Goal: Task Accomplishment & Management: Use online tool/utility

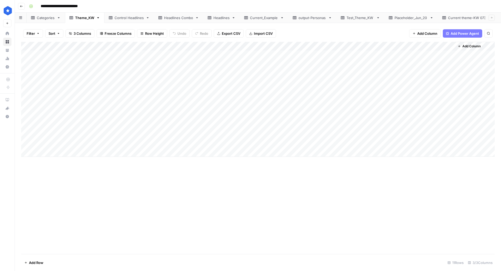
click at [177, 18] on div "Headlines Combo" at bounding box center [178, 17] width 29 height 5
click at [218, 16] on div "Headlines" at bounding box center [221, 17] width 16 height 5
click at [86, 20] on div "Theme_KW" at bounding box center [84, 17] width 19 height 5
click at [49, 19] on div "Categories" at bounding box center [46, 17] width 18 height 5
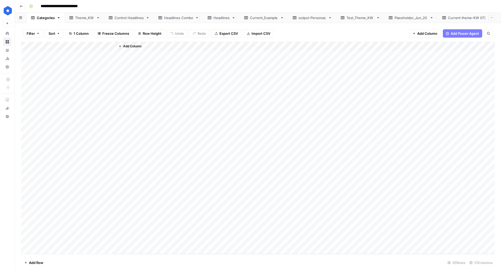
click at [181, 20] on div "Headlines Combo" at bounding box center [178, 17] width 29 height 5
drag, startPoint x: 34, startPoint y: 231, endPoint x: 34, endPoint y: 240, distance: 9.4
click at [34, 240] on div "Add Column" at bounding box center [258, 148] width 474 height 212
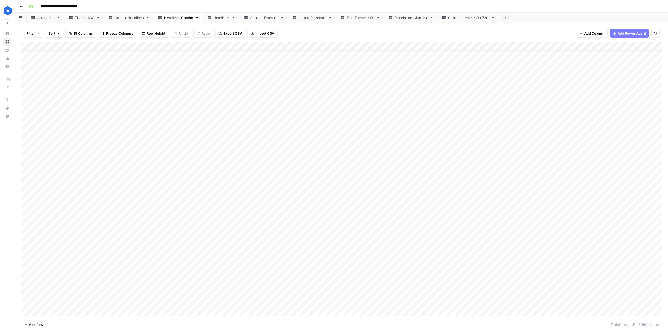
scroll to position [11, 0]
click at [221, 20] on link "Headlines" at bounding box center [221, 18] width 37 height 10
click at [239, 32] on span "Export CSV" at bounding box center [233, 33] width 19 height 5
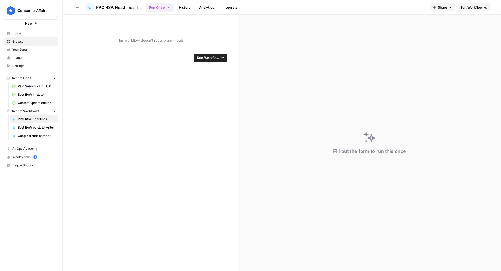
click at [469, 6] on span "Edit Workflow" at bounding box center [471, 7] width 22 height 5
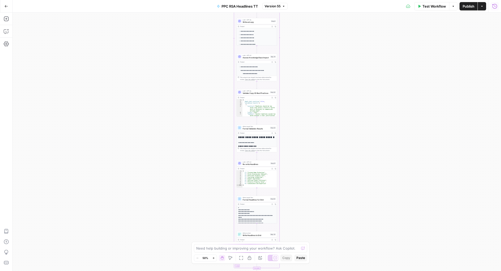
click at [496, 5] on icon "button" at bounding box center [494, 6] width 5 height 5
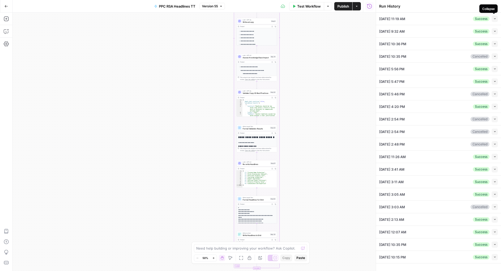
click at [496, 17] on icon "button" at bounding box center [495, 18] width 3 height 3
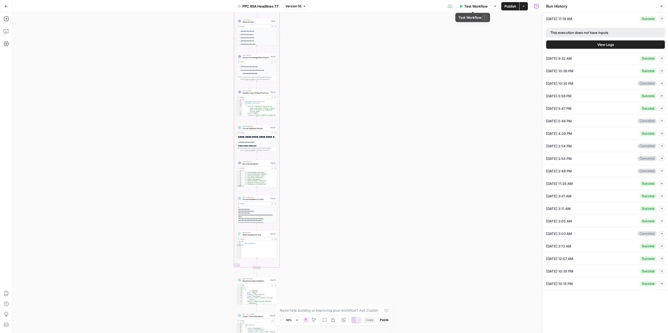
click at [472, 7] on span "Test Workflow" at bounding box center [475, 6] width 23 height 5
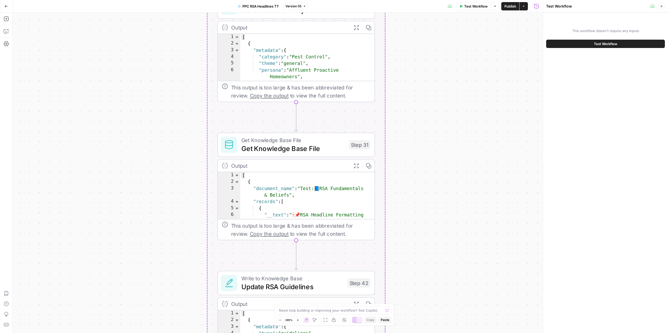
click at [287, 141] on span "Get Knowledge Base File" at bounding box center [293, 140] width 104 height 8
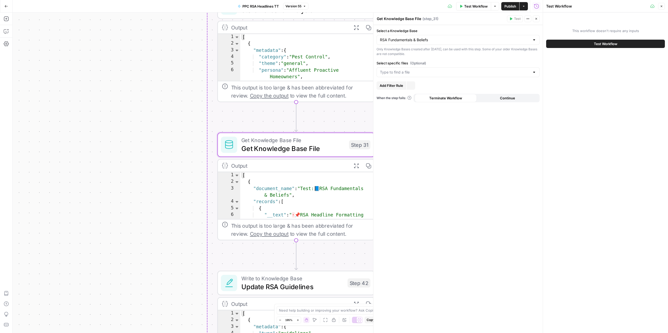
click at [413, 81] on div "Select a Knowledge Base RSA Fundamentals & Beliefs Only Knowledge Bases created…" at bounding box center [457, 179] width 169 height 308
click at [413, 75] on div at bounding box center [458, 72] width 163 height 10
type input "test"
click at [409, 85] on span "Test: 📘 RSA Fundamentals & Beliefs" at bounding box center [454, 86] width 147 height 5
click at [414, 88] on button "Test: 📘 RSA Fundamentals & Beliefs" at bounding box center [458, 85] width 158 height 7
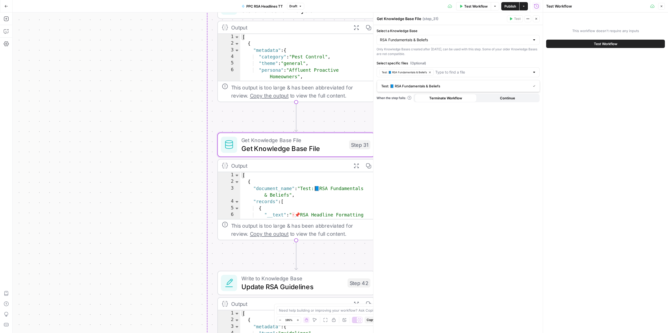
click at [422, 147] on div "Select a Knowledge Base RSA Fundamentals & Beliefs Only Knowledge Bases created…" at bounding box center [457, 179] width 169 height 308
click at [474, 4] on span "Test Workflow" at bounding box center [475, 6] width 23 height 5
click at [501, 44] on button "Test Workflow" at bounding box center [605, 44] width 119 height 8
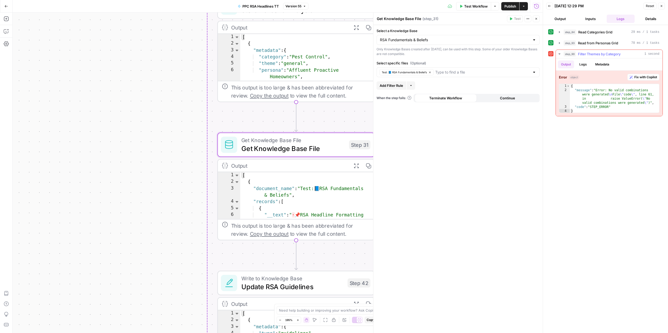
click at [501, 54] on span "Filter Themes by Category" at bounding box center [599, 53] width 43 height 5
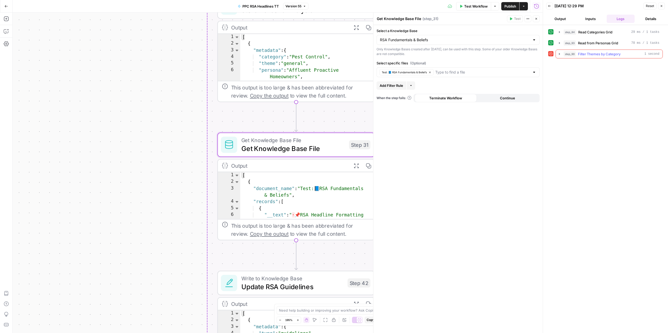
click at [501, 54] on span "Filter Themes by Category" at bounding box center [599, 53] width 43 height 5
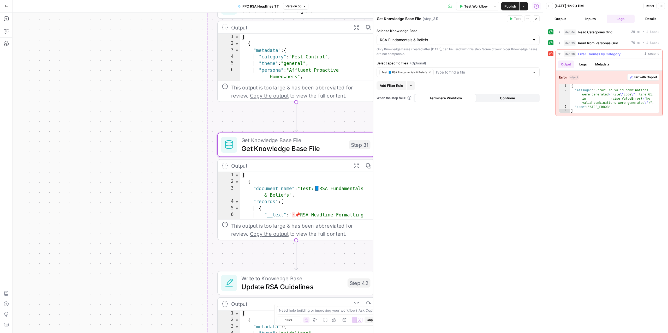
click at [501, 105] on div "{ "message" : "Error: No valid combinations were generated \n File \" code \" ,…" at bounding box center [614, 103] width 89 height 38
type textarea "**********"
click at [501, 54] on icon "button" at bounding box center [560, 54] width 2 height 1
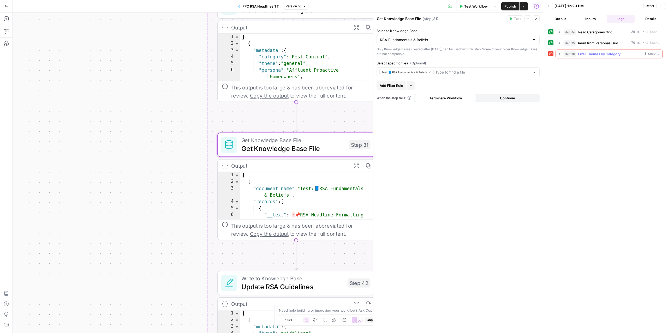
click at [501, 54] on icon "button" at bounding box center [559, 54] width 1 height 2
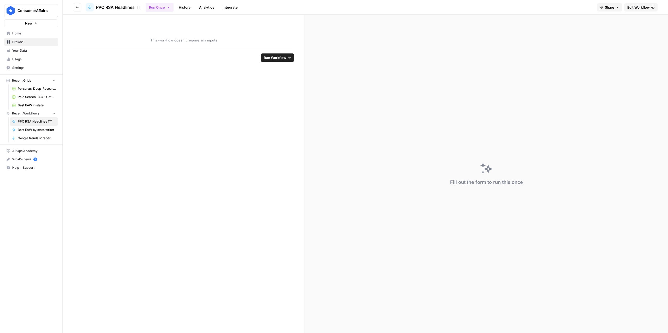
click at [501, 8] on span "Edit Workflow" at bounding box center [638, 7] width 22 height 5
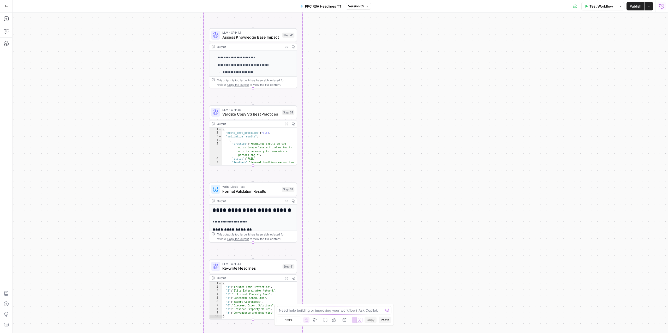
click at [501, 5] on icon "button" at bounding box center [662, 6] width 5 height 5
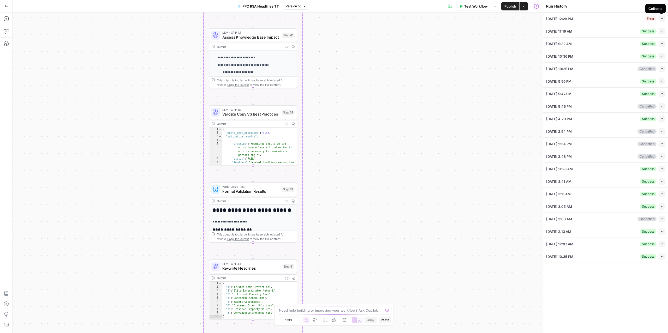
click at [501, 18] on icon "button" at bounding box center [662, 18] width 3 height 3
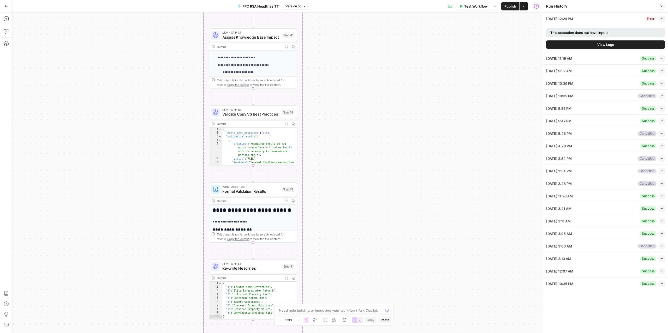
click at [501, 43] on span "View Logs" at bounding box center [605, 44] width 17 height 5
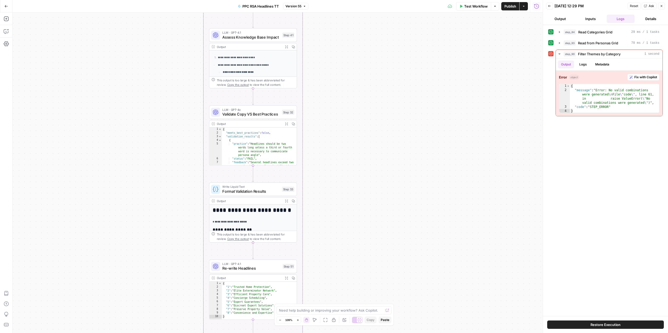
click at [501, 21] on button "Output" at bounding box center [560, 19] width 28 height 8
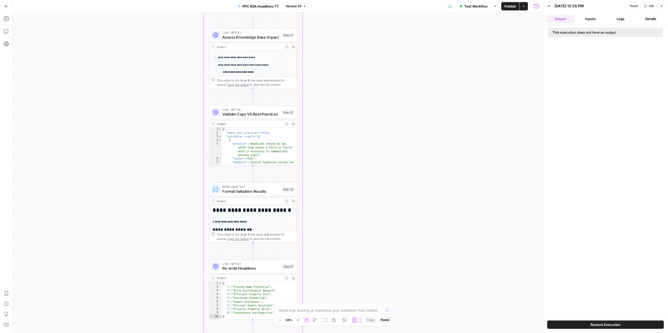
click at [501, 18] on button "Inputs" at bounding box center [591, 19] width 28 height 8
click at [501, 21] on button "Logs" at bounding box center [621, 19] width 28 height 8
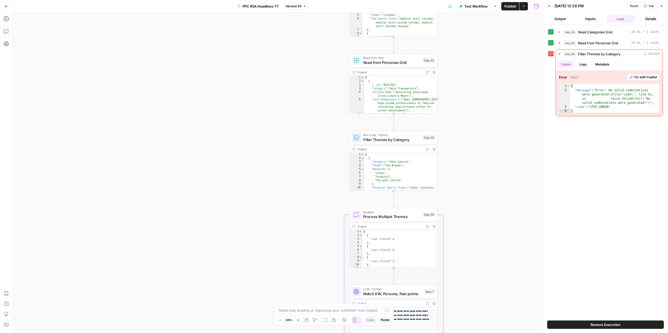
click at [384, 142] on span "Filter Themes by Category" at bounding box center [391, 140] width 57 height 6
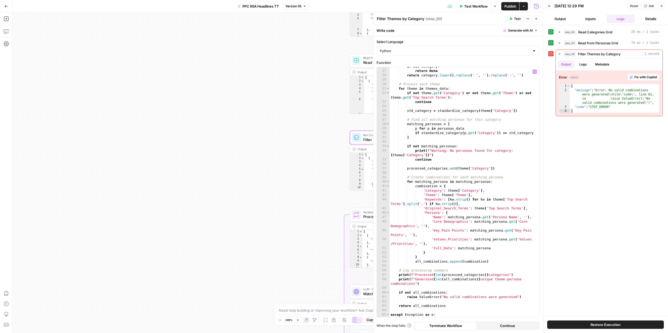
scroll to position [63, 0]
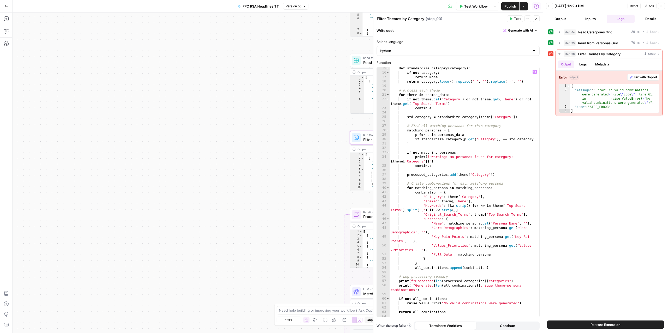
type textarea "**********"
click at [410, 162] on div "def standardize_category ( category ) : if not category : return None return ca…" at bounding box center [465, 195] width 150 height 259
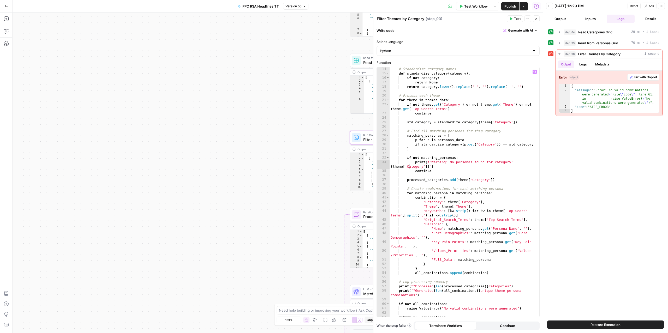
scroll to position [51, 0]
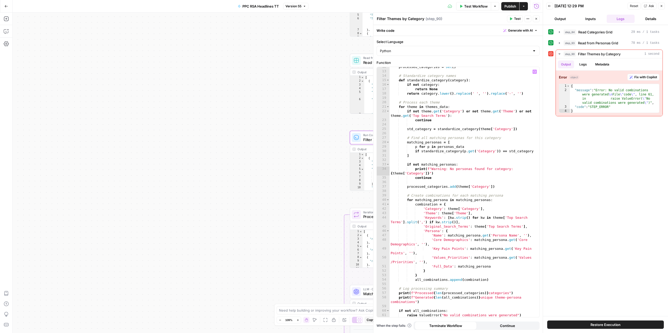
click at [474, 4] on span "Test Workflow" at bounding box center [475, 6] width 23 height 5
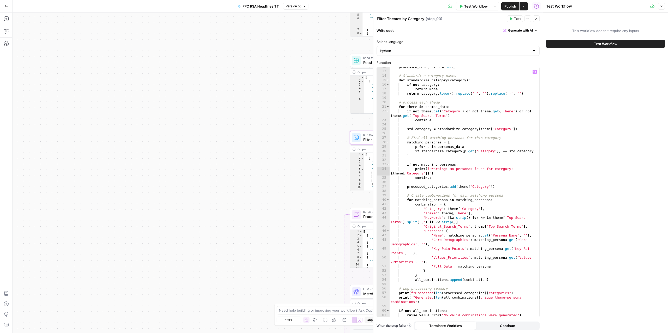
click at [242, 175] on div "Workflow Set Inputs Inputs Read from Grid Read Categories Grid Step 84 Output E…" at bounding box center [278, 173] width 530 height 321
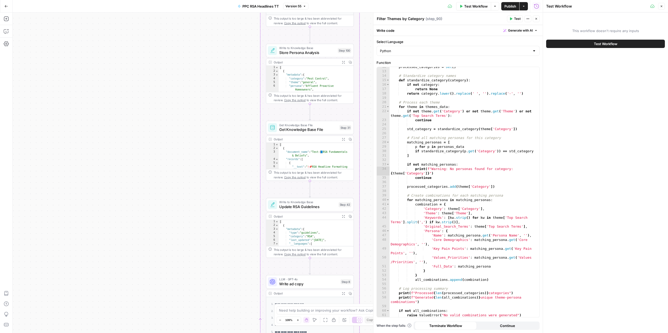
click at [313, 128] on span "Get Knowledge Base File" at bounding box center [308, 130] width 58 height 6
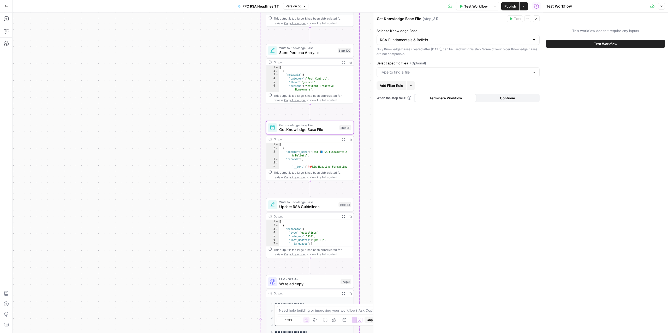
click at [438, 68] on div at bounding box center [458, 72] width 163 height 10
type input "test"
click at [425, 88] on span "Test: 📘 RSA Fundamentals & Beliefs" at bounding box center [454, 86] width 147 height 5
click at [426, 86] on span "Test: 📘 RSA Fundamentals & Beliefs" at bounding box center [457, 85] width 152 height 5
click at [501, 45] on button "Test Workflow" at bounding box center [605, 44] width 119 height 8
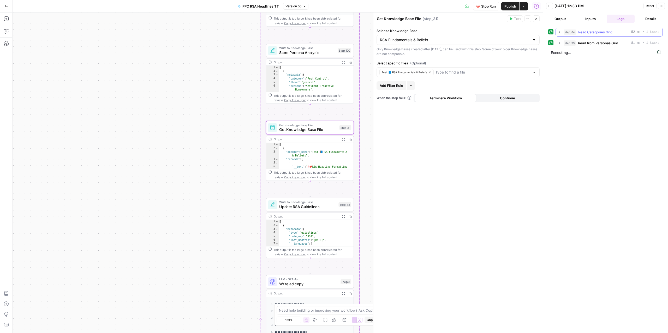
click at [501, 33] on span "Read Categories Grid" at bounding box center [595, 31] width 34 height 5
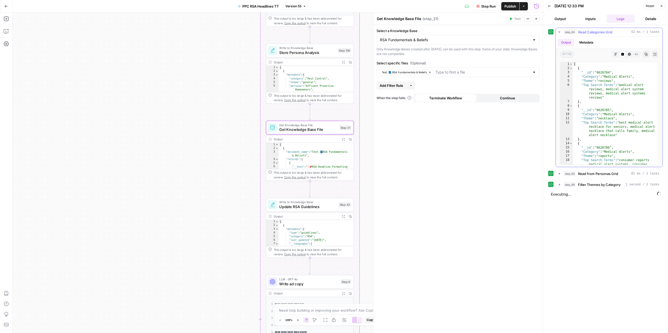
click at [501, 33] on span "Read Categories Grid" at bounding box center [595, 31] width 34 height 5
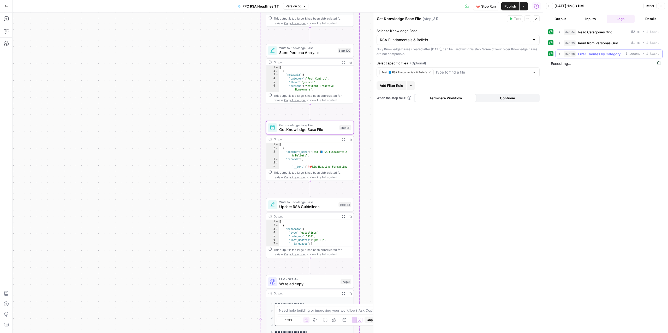
click at [501, 55] on span "Filter Themes by Category" at bounding box center [599, 53] width 43 height 5
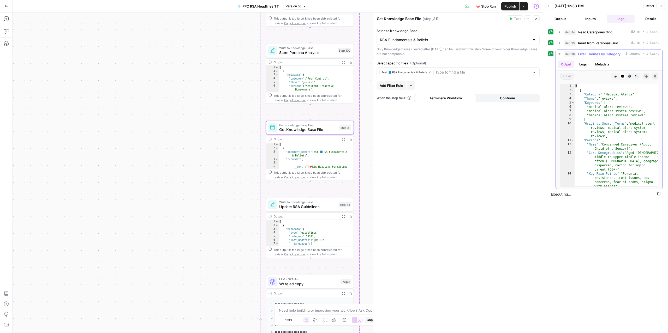
click at [501, 55] on span "Filter Themes by Category" at bounding box center [599, 53] width 43 height 5
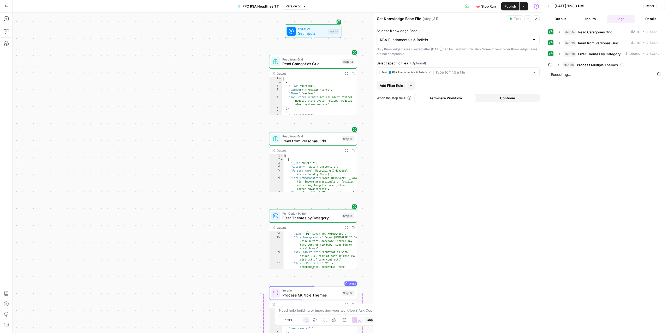
scroll to position [260, 0]
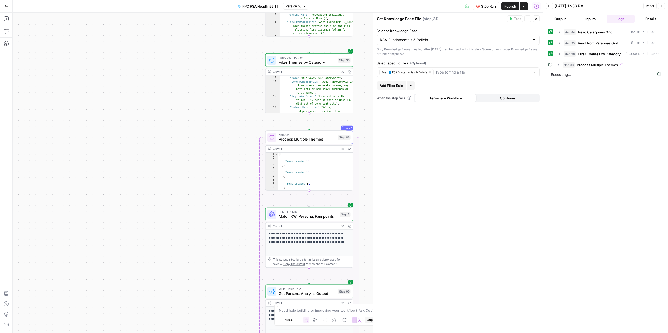
click at [296, 64] on span "Filter Themes by Category" at bounding box center [307, 63] width 57 height 6
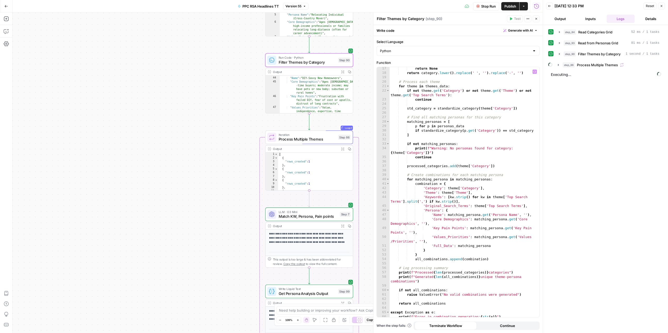
scroll to position [78, 0]
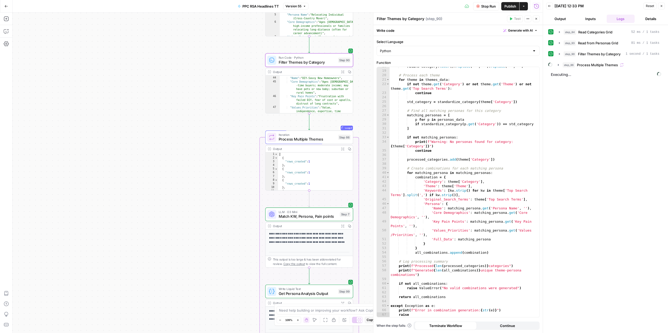
click at [399, 19] on textarea "Filter Themes by Category" at bounding box center [401, 18] width 48 height 5
click at [402, 18] on textarea "Filter Themes by Category" at bounding box center [401, 18] width 48 height 5
click at [424, 19] on div "Filter Themes by Category Filter Themes by Category" at bounding box center [401, 19] width 50 height 6
click at [394, 19] on textarea "Filter Themes by Category" at bounding box center [401, 18] width 48 height 5
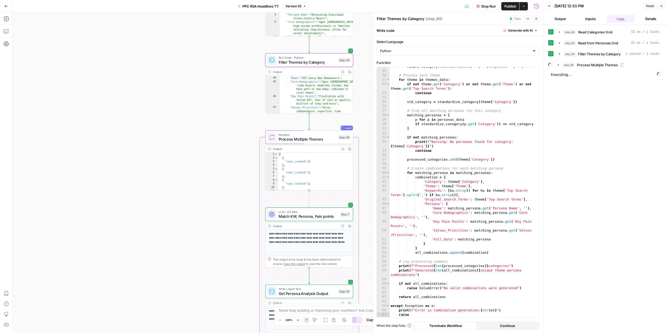
drag, startPoint x: 424, startPoint y: 20, endPoint x: 395, endPoint y: 17, distance: 29.1
click at [395, 17] on div "Filter Themes by Category Filter Themes by Category" at bounding box center [401, 19] width 50 height 6
click at [391, 18] on textarea "Filter Themes by Category" at bounding box center [401, 18] width 48 height 5
drag, startPoint x: 388, startPoint y: 18, endPoint x: 428, endPoint y: 19, distance: 40.5
click at [428, 19] on div "Filter Themes by Category Filter Themes by Category ( step_90 )" at bounding box center [441, 19] width 129 height 6
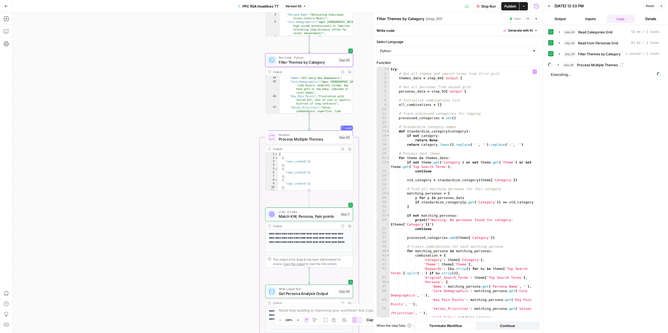
scroll to position [274, 0]
type textarea "F"
type textarea "Track category/theme/persona combos"
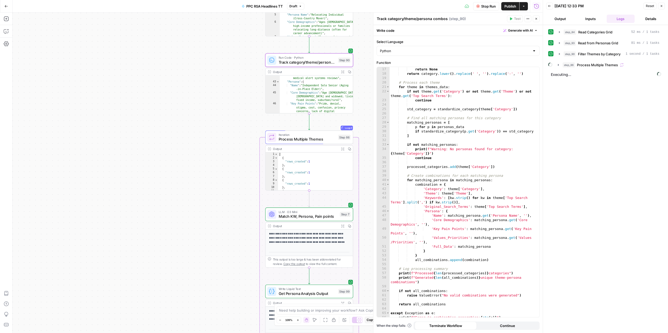
scroll to position [78, 0]
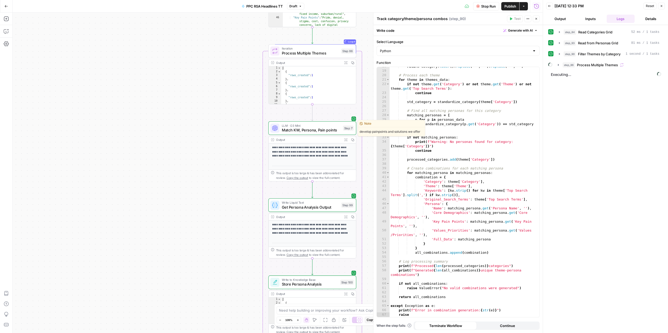
click at [288, 129] on span "Match KW, Persona, Pain points" at bounding box center [311, 130] width 59 height 6
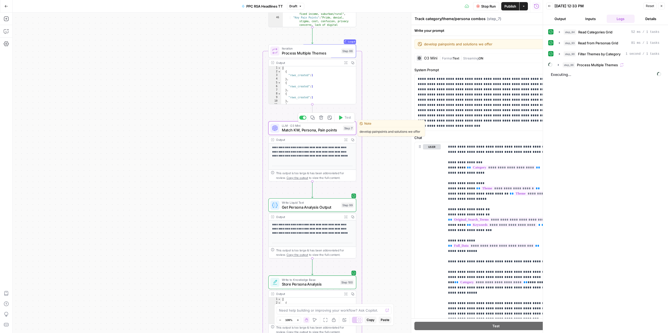
type textarea "Match KW, Persona, Pain points"
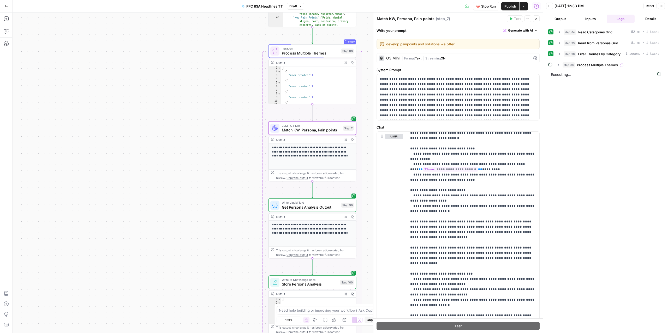
scroll to position [200, 0]
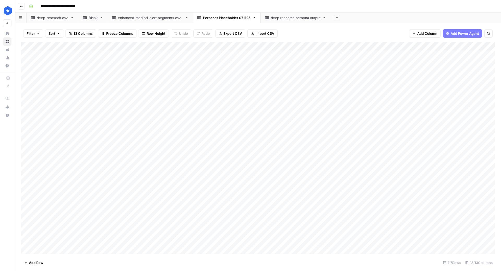
click at [56, 108] on div "Add Column" at bounding box center [258, 148] width 474 height 212
drag, startPoint x: 74, startPoint y: 111, endPoint x: 54, endPoint y: 109, distance: 20.6
click at [54, 109] on textarea "**********" at bounding box center [72, 108] width 84 height 7
type textarea "**********"
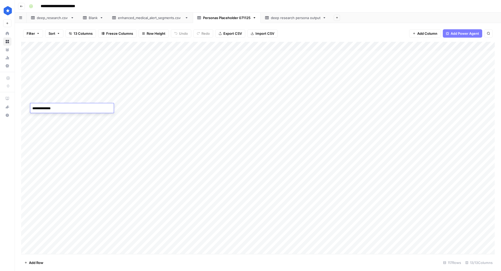
click at [58, 115] on div "Add Column" at bounding box center [258, 148] width 474 height 212
click at [58, 116] on div "Add Column" at bounding box center [258, 148] width 474 height 212
click at [58, 116] on textarea "**********" at bounding box center [72, 117] width 84 height 7
click at [71, 117] on textarea "**********" at bounding box center [72, 117] width 84 height 7
drag, startPoint x: 71, startPoint y: 117, endPoint x: 53, endPoint y: 117, distance: 17.7
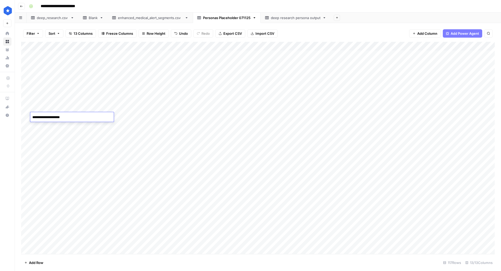
click at [53, 117] on textarea "**********" at bounding box center [72, 117] width 84 height 7
type textarea "**********"
click at [68, 164] on div "Add Column" at bounding box center [258, 148] width 474 height 212
click at [58, 123] on div "Add Column" at bounding box center [258, 148] width 474 height 212
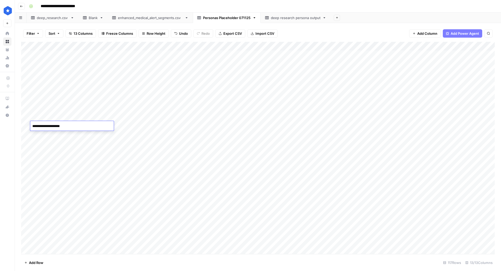
drag, startPoint x: 76, startPoint y: 125, endPoint x: 53, endPoint y: 124, distance: 23.0
click at [53, 124] on textarea "**********" at bounding box center [72, 125] width 84 height 7
type textarea "**********"
click at [111, 133] on div "Add Column" at bounding box center [258, 148] width 474 height 212
click at [118, 178] on div "Add Column" at bounding box center [258, 148] width 474 height 212
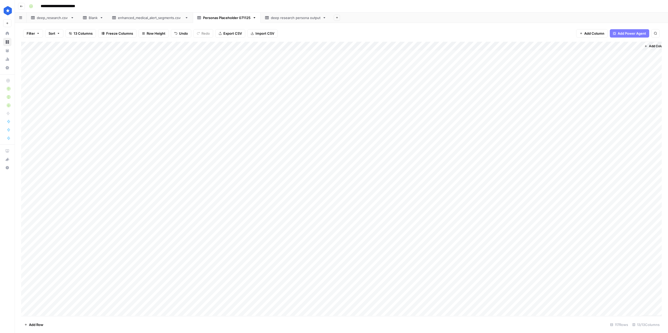
click at [58, 117] on div "Add Column" at bounding box center [341, 179] width 641 height 274
click at [58, 106] on div "Add Column" at bounding box center [341, 179] width 641 height 274
click at [57, 127] on div "Add Column" at bounding box center [341, 179] width 641 height 274
click at [61, 160] on div "Add Column" at bounding box center [341, 179] width 641 height 274
click at [230, 37] on button "Export CSV" at bounding box center [231, 33] width 30 height 8
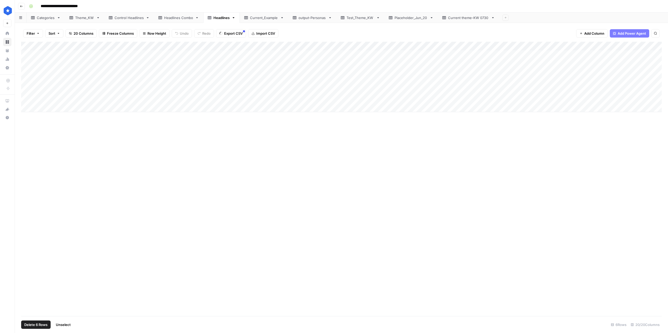
click at [22, 46] on div "Add Column" at bounding box center [341, 77] width 641 height 70
click at [42, 325] on span "Delete 6 Rows" at bounding box center [35, 324] width 23 height 5
click at [316, 56] on button "Delete" at bounding box center [315, 60] width 17 height 9
click at [179, 20] on div "Headlines Combo" at bounding box center [178, 17] width 29 height 5
click at [82, 19] on div "Theme_KW" at bounding box center [84, 17] width 19 height 5
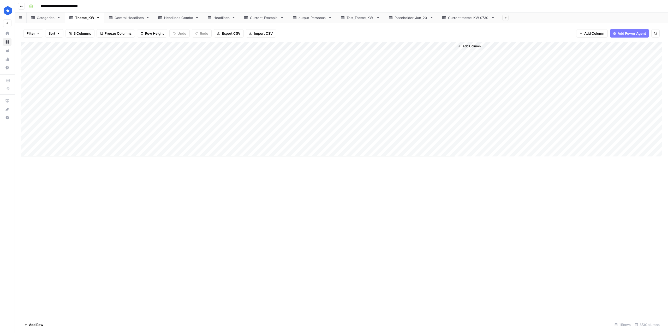
click at [23, 134] on div "Add Column" at bounding box center [341, 99] width 641 height 115
click at [26, 135] on div "Add Column" at bounding box center [341, 99] width 641 height 115
click at [26, 142] on div "Add Column" at bounding box center [341, 99] width 641 height 115
click at [45, 323] on span "Delete 2 Rows" at bounding box center [35, 324] width 23 height 5
click at [312, 61] on span "Delete" at bounding box center [315, 60] width 11 height 5
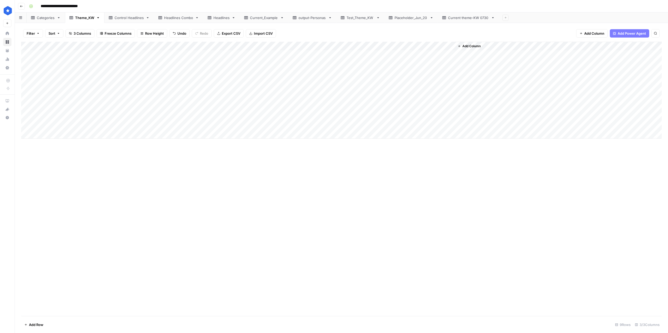
click at [166, 198] on div "Add Column" at bounding box center [341, 179] width 641 height 275
click at [83, 56] on div "Add Column" at bounding box center [341, 90] width 641 height 97
click at [465, 19] on div "Current theme-KW 0730" at bounding box center [468, 17] width 41 height 5
click at [53, 20] on link "Categories" at bounding box center [46, 18] width 38 height 10
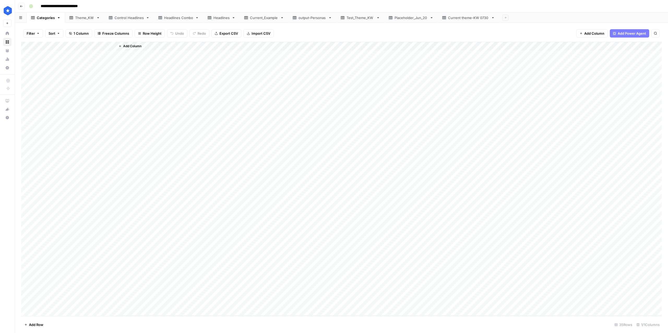
click at [79, 19] on div "Theme_KW" at bounding box center [84, 17] width 19 height 5
click at [44, 18] on div "Categories" at bounding box center [46, 17] width 18 height 5
click at [77, 19] on div "Theme_KW" at bounding box center [84, 17] width 19 height 5
click at [124, 19] on div "Control Headlines" at bounding box center [129, 17] width 29 height 5
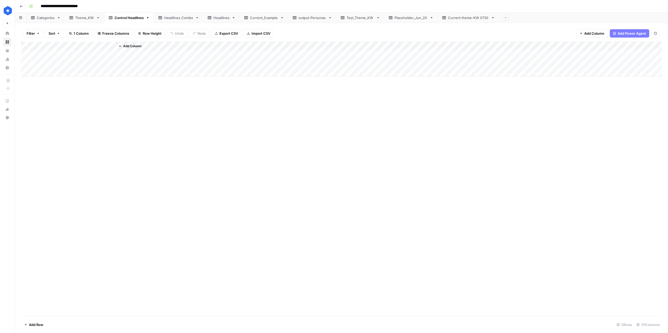
click at [181, 19] on div "Headlines Combo" at bounding box center [178, 17] width 29 height 5
click at [131, 18] on div "Control Headlines" at bounding box center [129, 17] width 29 height 5
click at [173, 15] on div "Headlines Combo" at bounding box center [178, 17] width 29 height 5
click at [130, 18] on div "Control Headlines" at bounding box center [129, 17] width 29 height 5
click at [88, 20] on div "Theme_KW" at bounding box center [84, 17] width 19 height 5
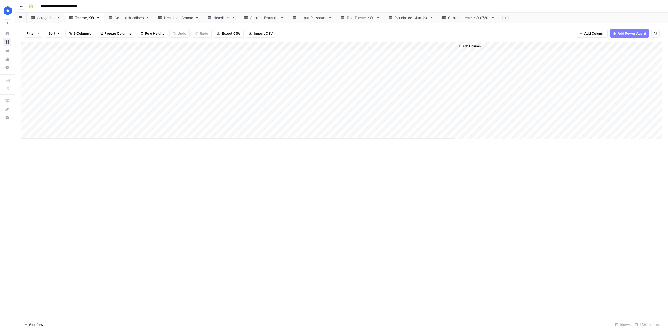
click at [215, 21] on link "Headlines" at bounding box center [221, 18] width 37 height 10
click at [54, 107] on div "Add Column" at bounding box center [341, 179] width 641 height 274
click at [51, 19] on div "deep_research.csv" at bounding box center [53, 17] width 32 height 5
type input "**********"
click at [60, 108] on div "Add Column" at bounding box center [341, 179] width 641 height 274
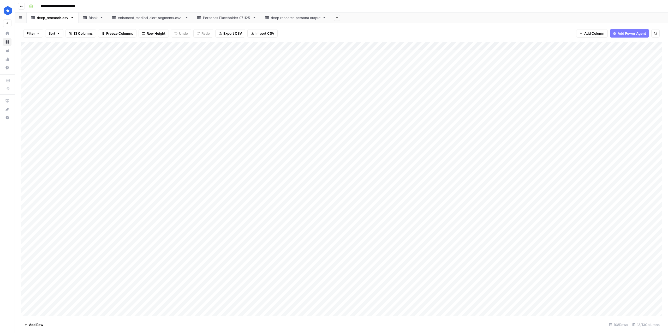
click at [60, 108] on div "Add Column" at bounding box center [341, 179] width 641 height 274
drag, startPoint x: 74, startPoint y: 110, endPoint x: 53, endPoint y: 111, distance: 21.4
click at [53, 111] on textarea "**********" at bounding box center [72, 108] width 84 height 7
type textarea "**********"
click at [55, 118] on div "Add Column" at bounding box center [341, 179] width 641 height 274
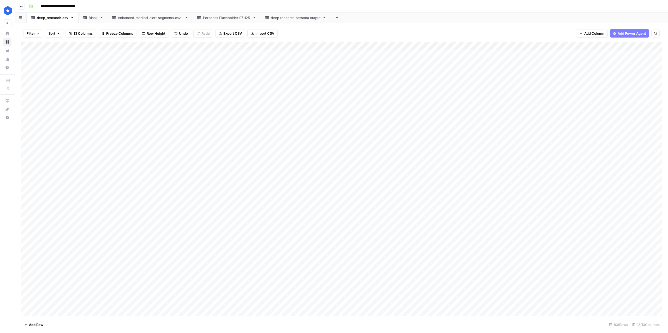
click at [55, 118] on div "Add Column" at bounding box center [341, 179] width 641 height 274
drag, startPoint x: 71, startPoint y: 118, endPoint x: 54, endPoint y: 119, distance: 17.0
click at [54, 119] on textarea "**********" at bounding box center [72, 117] width 84 height 7
type textarea "**********"
click at [58, 126] on div "Add Column" at bounding box center [341, 179] width 641 height 274
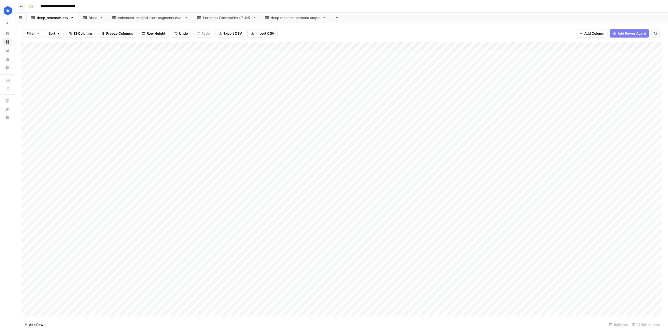
click at [58, 126] on div "Add Column" at bounding box center [341, 179] width 641 height 274
drag, startPoint x: 74, startPoint y: 129, endPoint x: 53, endPoint y: 126, distance: 21.5
click at [53, 126] on textarea "**********" at bounding box center [72, 126] width 84 height 7
type textarea "**********"
click at [105, 229] on div "Add Column" at bounding box center [341, 179] width 641 height 274
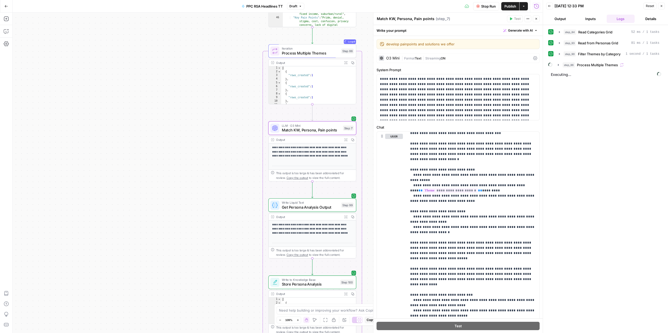
scroll to position [170, 0]
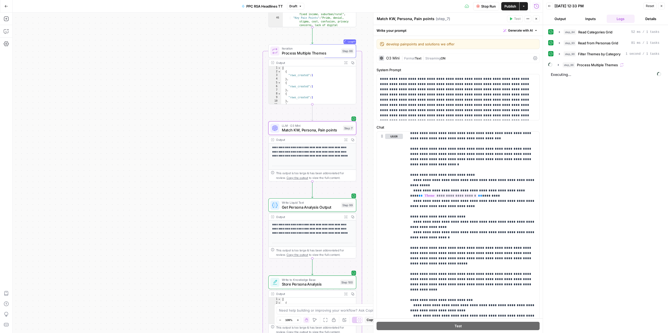
scroll to position [170, 0]
click at [296, 207] on span "Get Persona Analysis Output" at bounding box center [310, 208] width 57 height 6
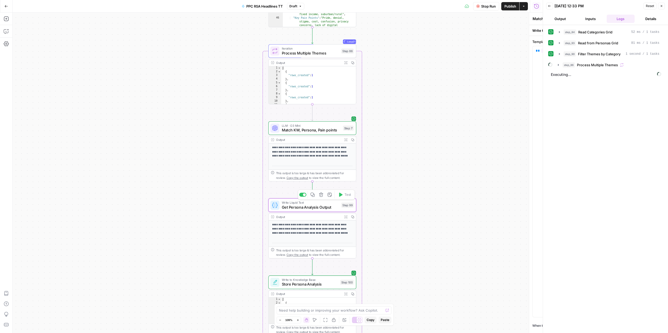
type textarea "Get Persona Analysis Output"
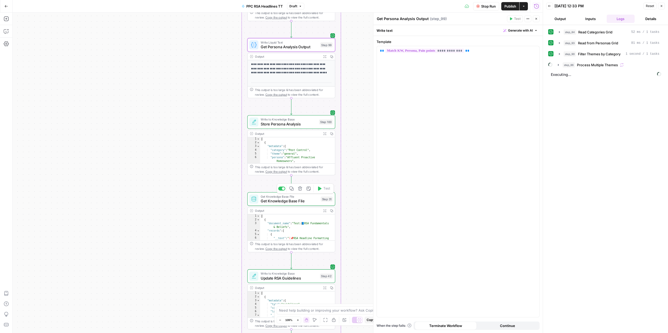
click at [283, 201] on span "Get Knowledge Base File" at bounding box center [290, 201] width 58 height 6
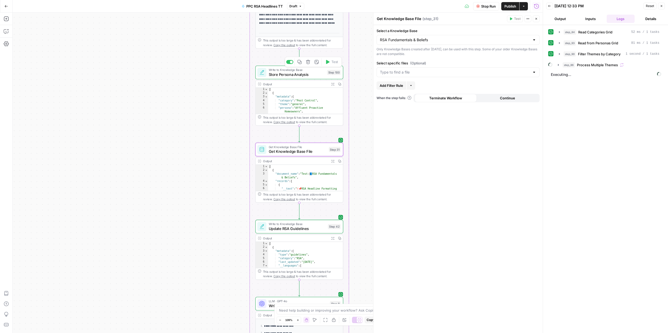
click at [296, 77] on span "Store Persona Analysis" at bounding box center [297, 75] width 56 height 6
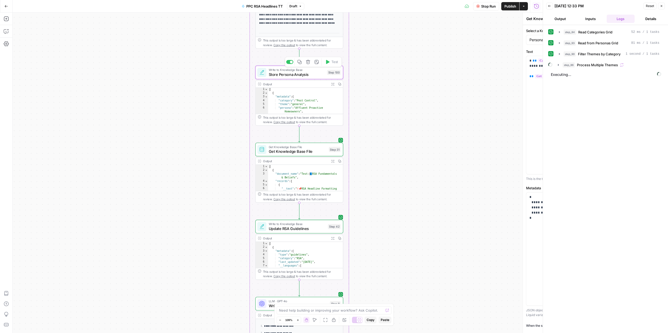
type textarea "Store Persona Analysis"
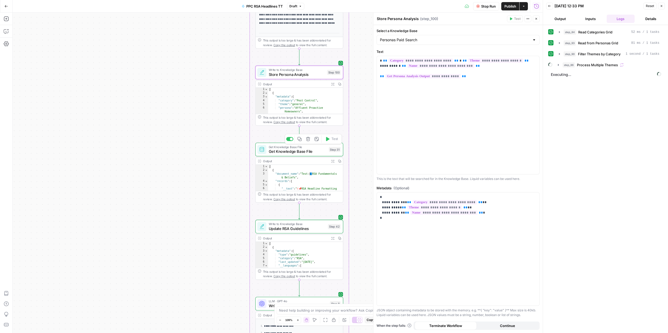
click at [273, 152] on span "Get Knowledge Base File" at bounding box center [298, 152] width 58 height 6
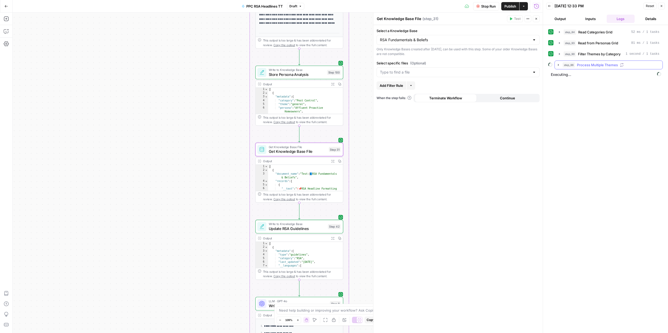
click at [596, 66] on span "Process Multiple Themes" at bounding box center [597, 64] width 41 height 5
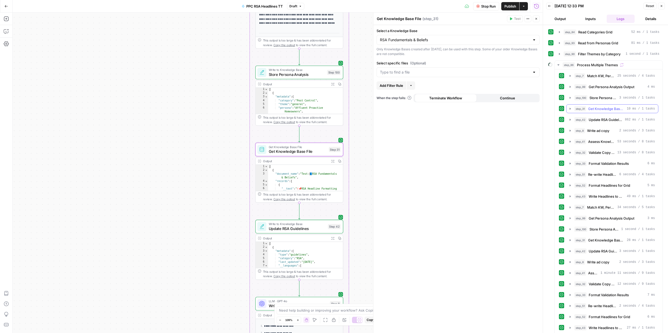
click at [597, 109] on span "Get Knowledge Base File" at bounding box center [606, 108] width 37 height 5
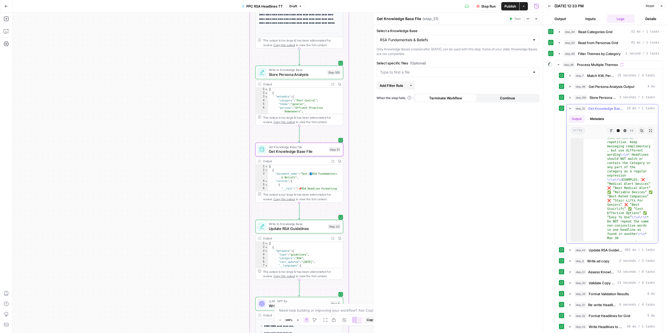
scroll to position [103, 0]
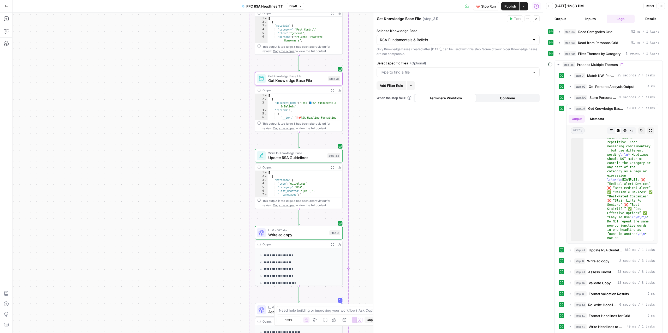
click at [282, 156] on span "Update RSA Guidelines" at bounding box center [296, 158] width 57 height 6
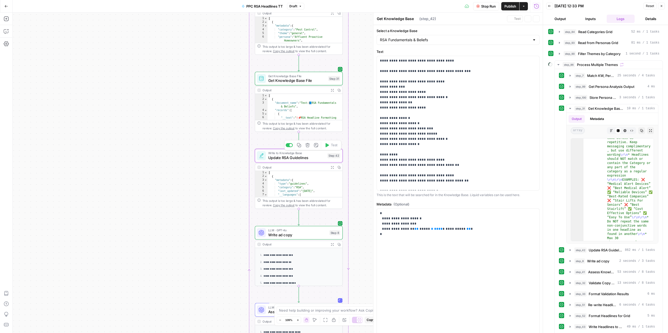
type textarea "Update RSA Guidelines"
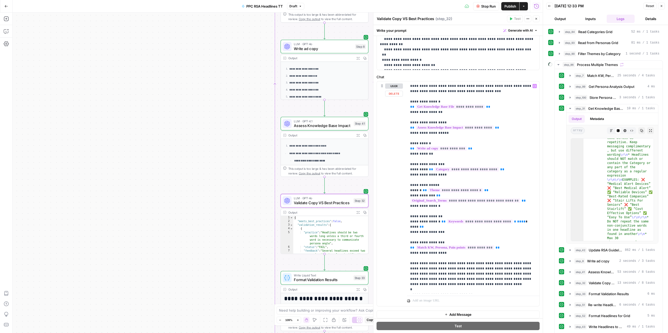
scroll to position [207, 0]
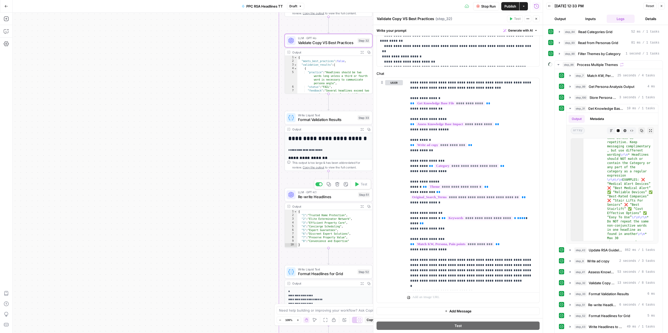
click at [311, 199] on span "Re-write Headlines" at bounding box center [327, 197] width 58 height 6
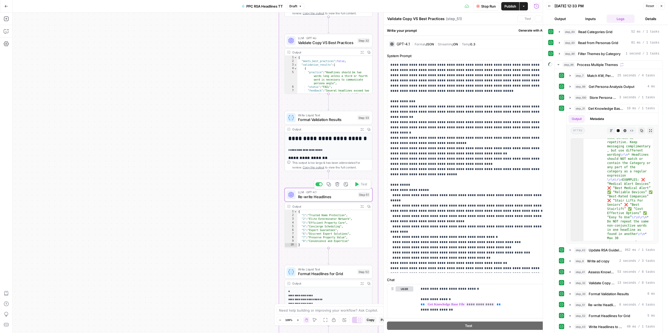
type textarea "Re-write Headlines"
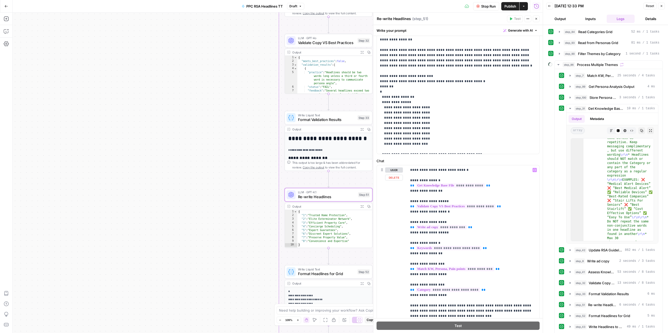
scroll to position [150, 0]
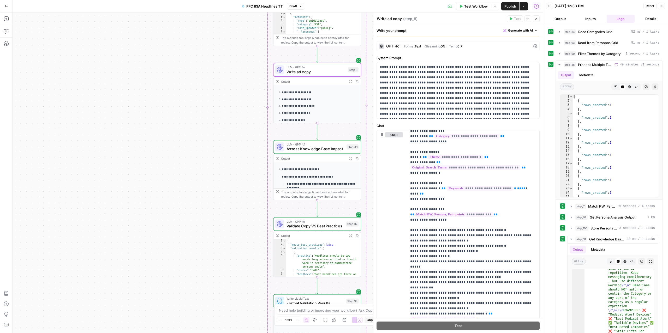
scroll to position [115, 0]
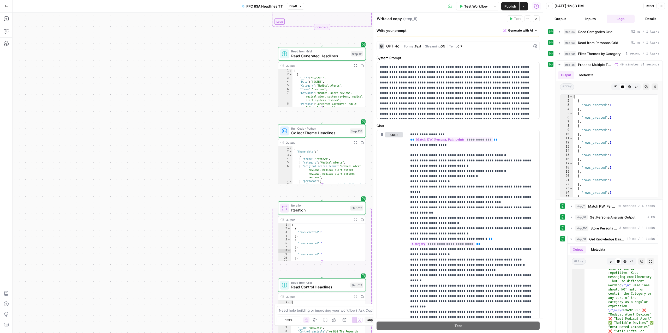
click at [319, 55] on span "Read Generated Headlines" at bounding box center [319, 56] width 57 height 6
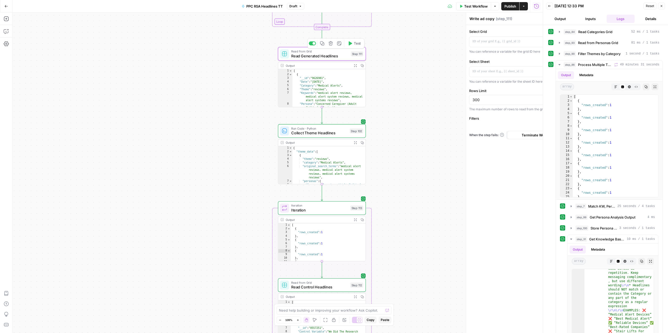
type textarea "Read Generated Headlines"
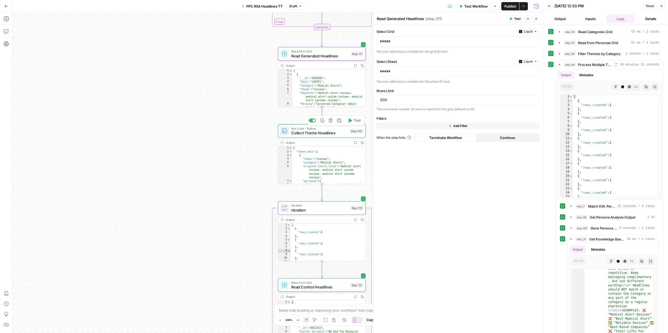
click at [322, 132] on span "Collect Theme Headlines" at bounding box center [319, 133] width 56 height 6
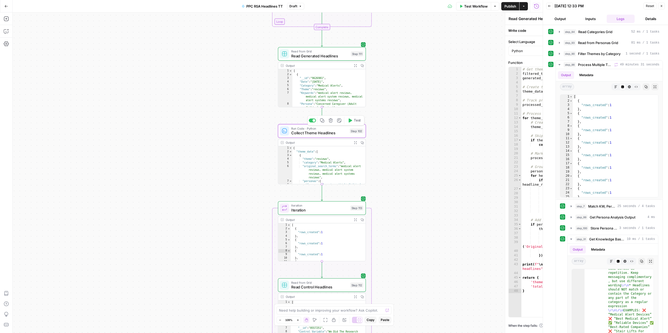
type textarea "Collect Theme Headlines"
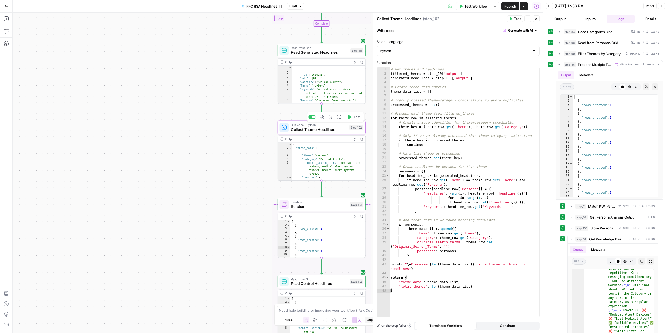
click at [315, 131] on span "Collect Theme Headlines" at bounding box center [319, 130] width 56 height 6
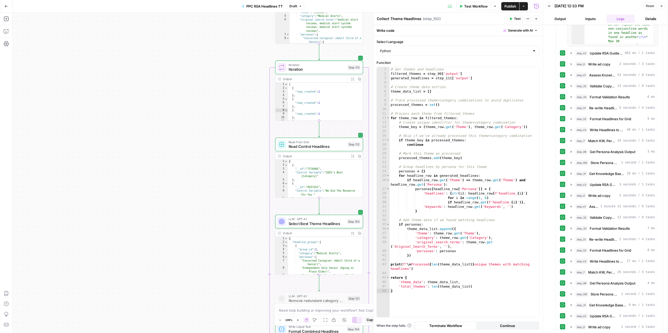
scroll to position [353, 0]
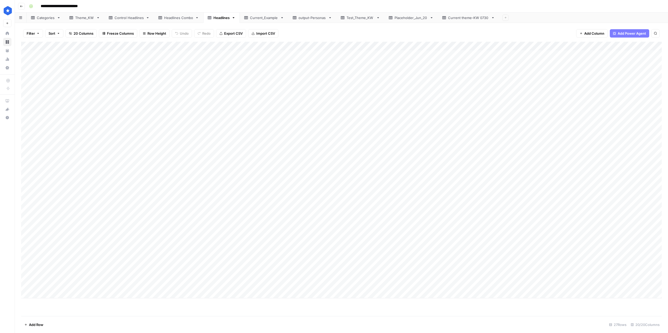
drag, startPoint x: 38, startPoint y: 53, endPoint x: 53, endPoint y: 295, distance: 242.6
click at [53, 295] on div "Add Column" at bounding box center [341, 170] width 641 height 257
click at [178, 17] on div "Headlines Combo" at bounding box center [178, 17] width 29 height 5
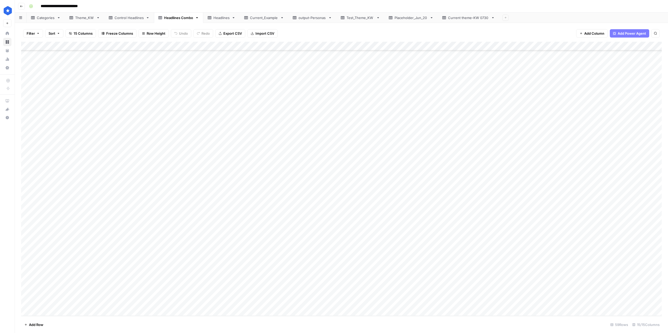
drag, startPoint x: 53, startPoint y: 232, endPoint x: 60, endPoint y: 304, distance: 72.1
click at [60, 304] on div "Add Column" at bounding box center [341, 179] width 641 height 274
